Goal: Task Accomplishment & Management: Use online tool/utility

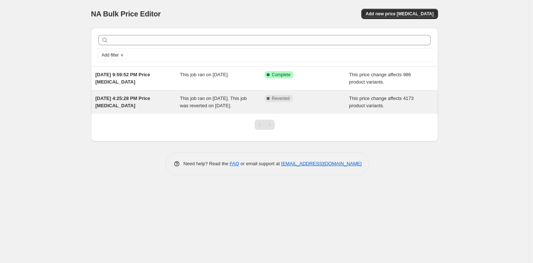
click at [219, 103] on span "This job ran on September 18, 2025. This job was reverted on October 1, 2025." at bounding box center [213, 102] width 67 height 13
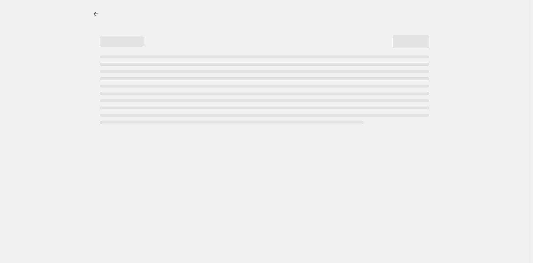
select select "margin"
select select "remove"
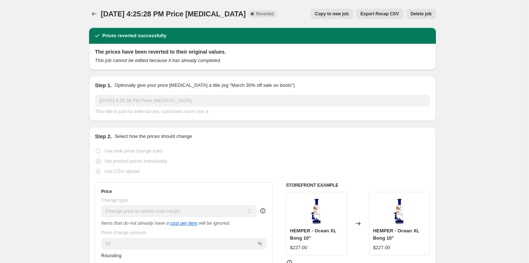
click at [426, 16] on span "Delete job" at bounding box center [421, 14] width 21 height 6
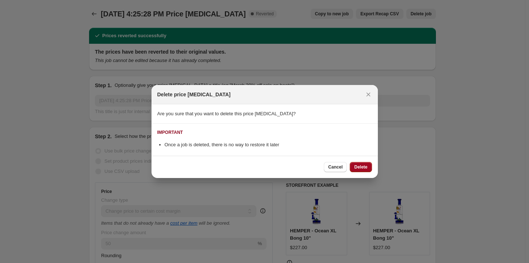
click at [366, 162] on button "Delete" at bounding box center [361, 167] width 22 height 10
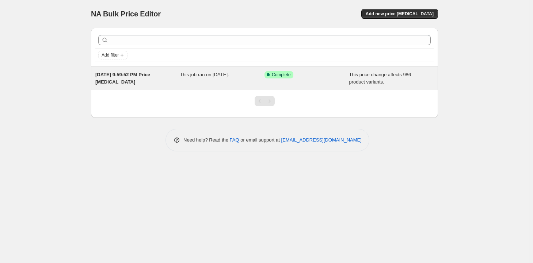
click at [192, 79] on div "This job ran on October 1, 2025." at bounding box center [222, 78] width 85 height 15
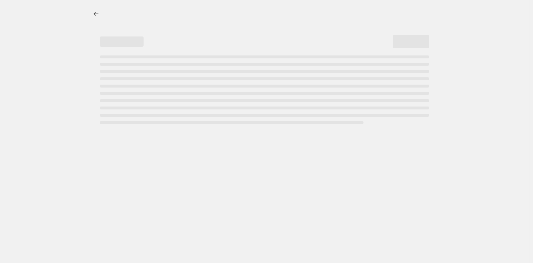
select select "margin"
select select "remove"
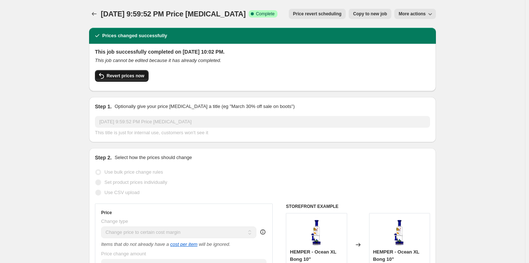
click at [139, 77] on span "Revert prices now" at bounding box center [126, 76] width 38 height 6
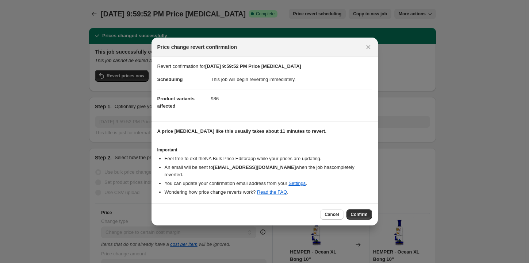
click at [357, 212] on span "Confirm" at bounding box center [359, 215] width 17 height 6
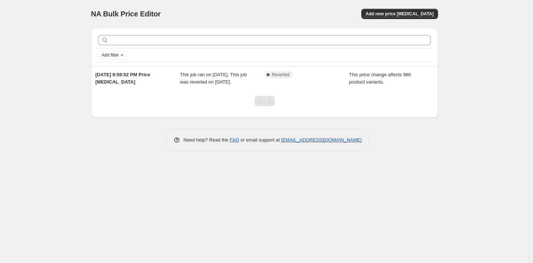
click at [61, 84] on div "NA Bulk Price Editor. This page is ready NA Bulk Price Editor Add new price [ME…" at bounding box center [264, 131] width 529 height 263
